Goal: Complete application form

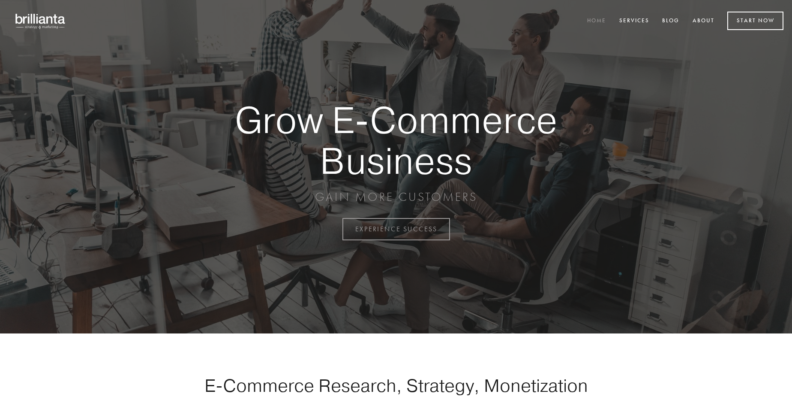
scroll to position [2248, 0]
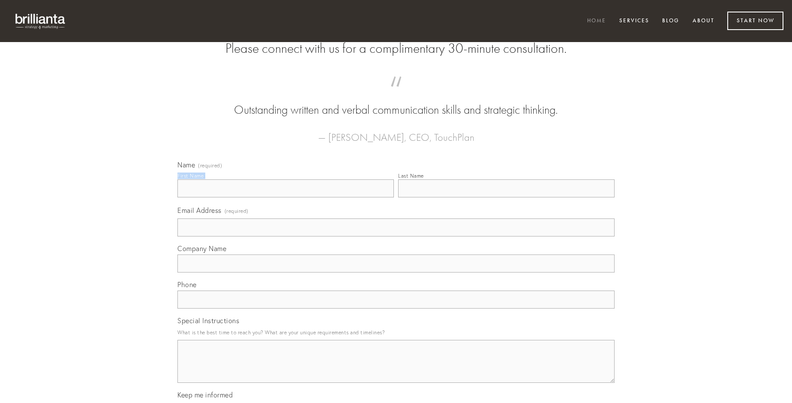
type input "[PERSON_NAME]"
click at [506, 197] on input "Last Name" at bounding box center [506, 188] width 217 height 18
type input "[PERSON_NAME]"
click at [396, 236] on input "Email Address (required)" at bounding box center [396, 227] width 437 height 18
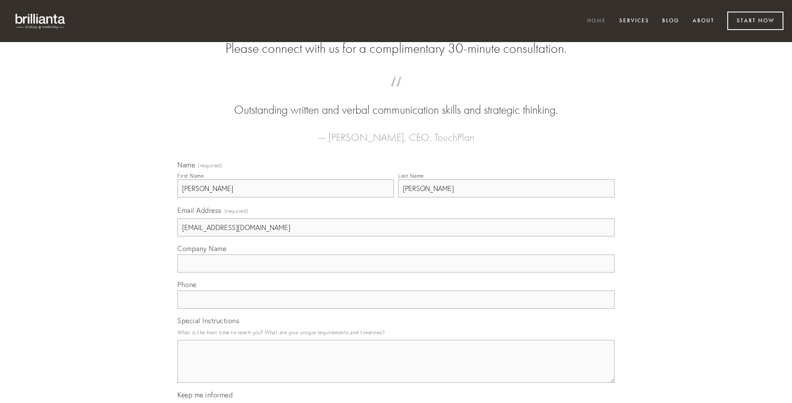
type input "[EMAIL_ADDRESS][DOMAIN_NAME]"
click at [396, 272] on input "Company Name" at bounding box center [396, 263] width 437 height 18
type input "magnam"
click at [396, 308] on input "text" at bounding box center [396, 299] width 437 height 18
click at [396, 369] on textarea "Special Instructions" at bounding box center [396, 361] width 437 height 43
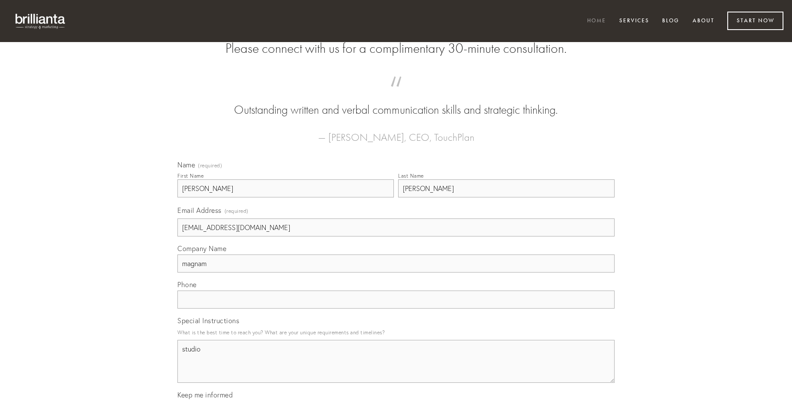
type textarea "studio"
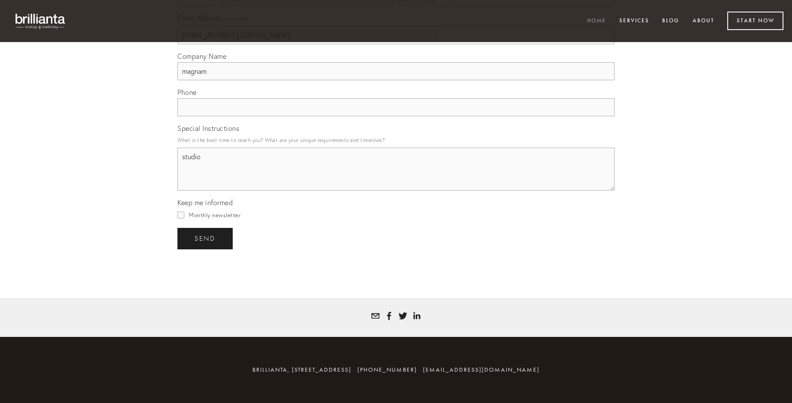
click at [206, 238] on span "send" at bounding box center [205, 239] width 21 height 8
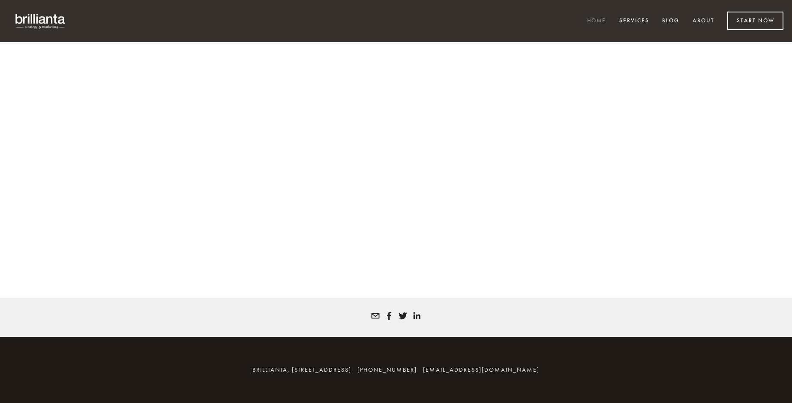
scroll to position [2236, 0]
